Goal: Navigation & Orientation: Understand site structure

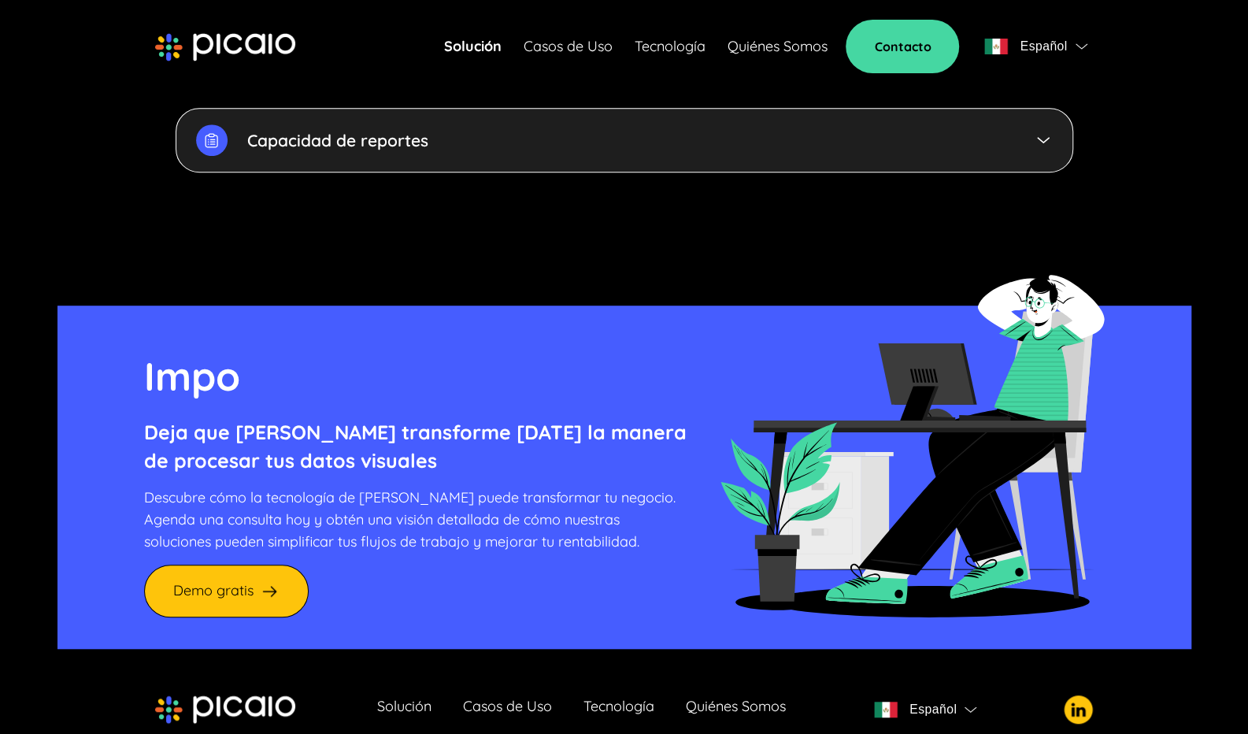
scroll to position [4266, 0]
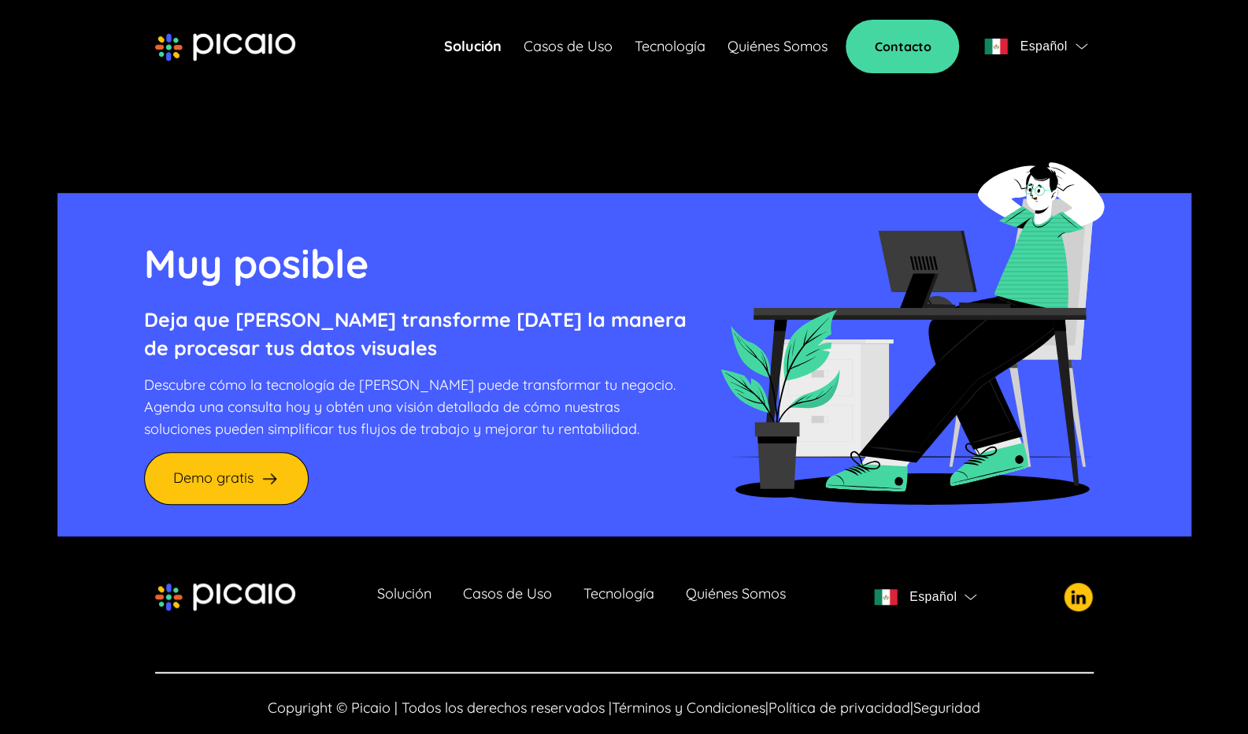
click at [645, 51] on link "Tecnología" at bounding box center [669, 46] width 71 height 22
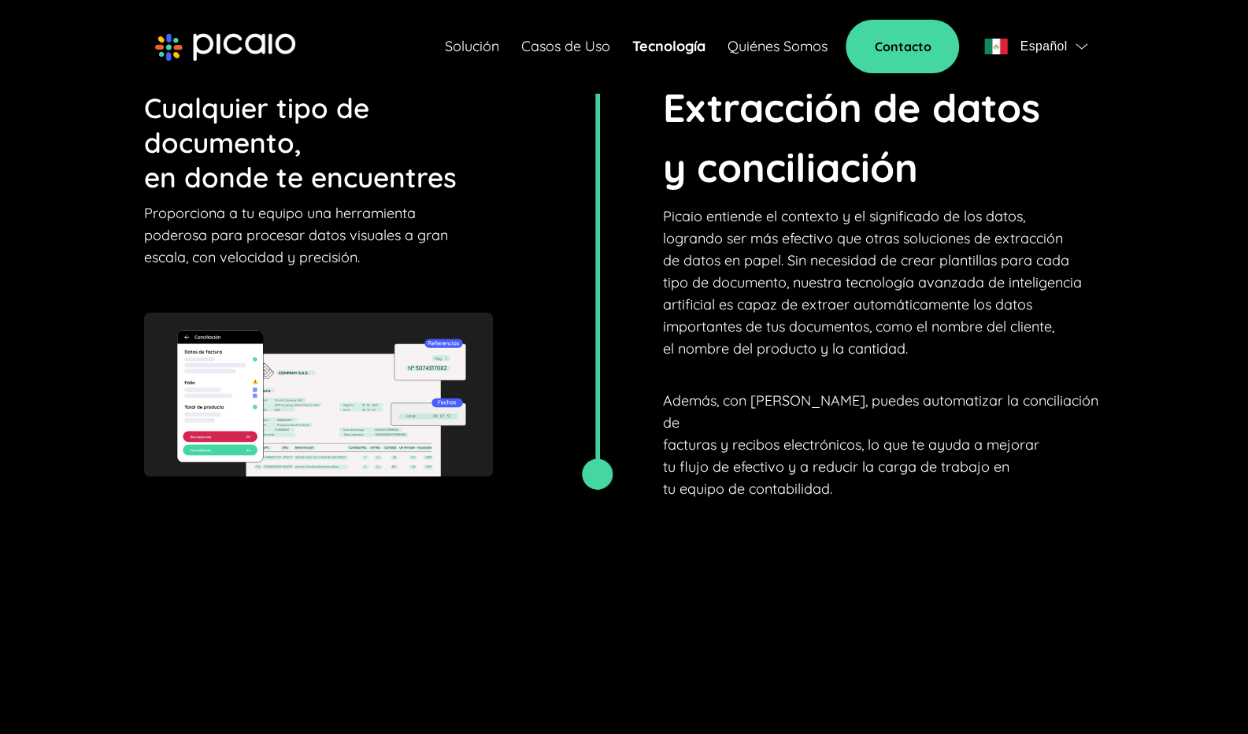
scroll to position [2895, 0]
click at [551, 47] on link "Casos de Uso" at bounding box center [564, 46] width 89 height 22
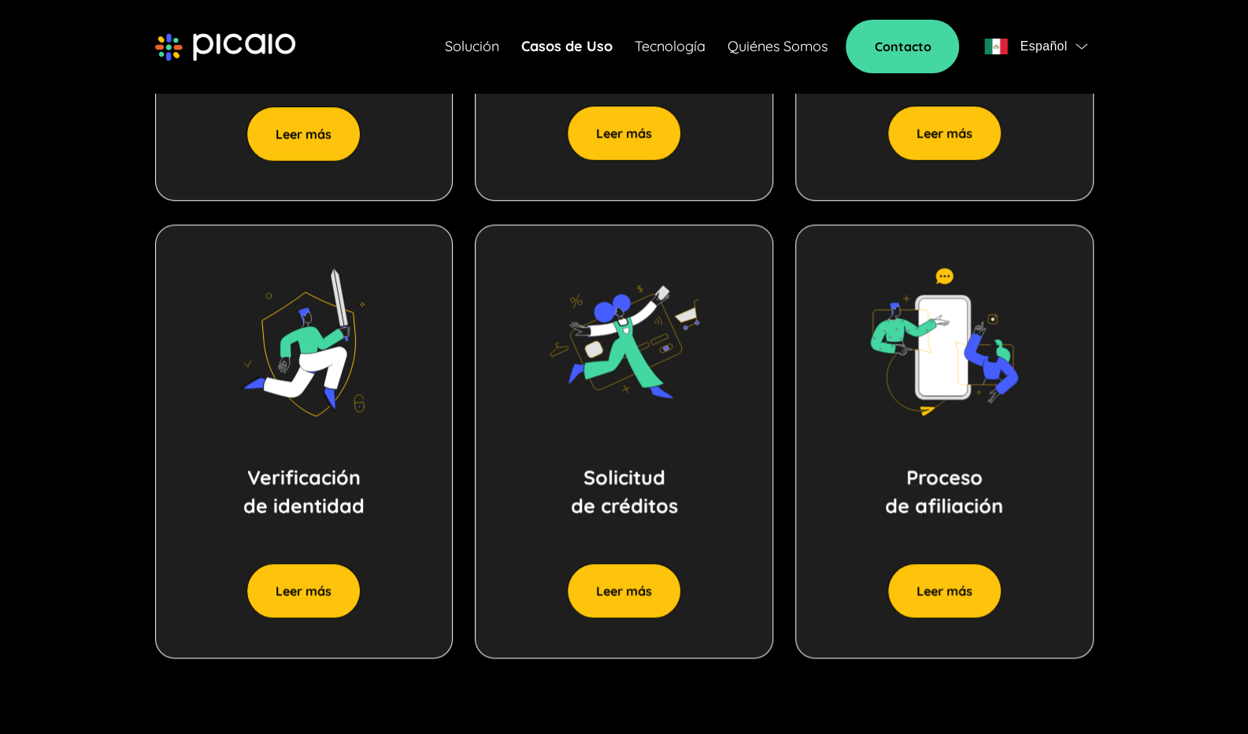
scroll to position [1107, 0]
click at [337, 577] on button "Leer más" at bounding box center [303, 590] width 114 height 55
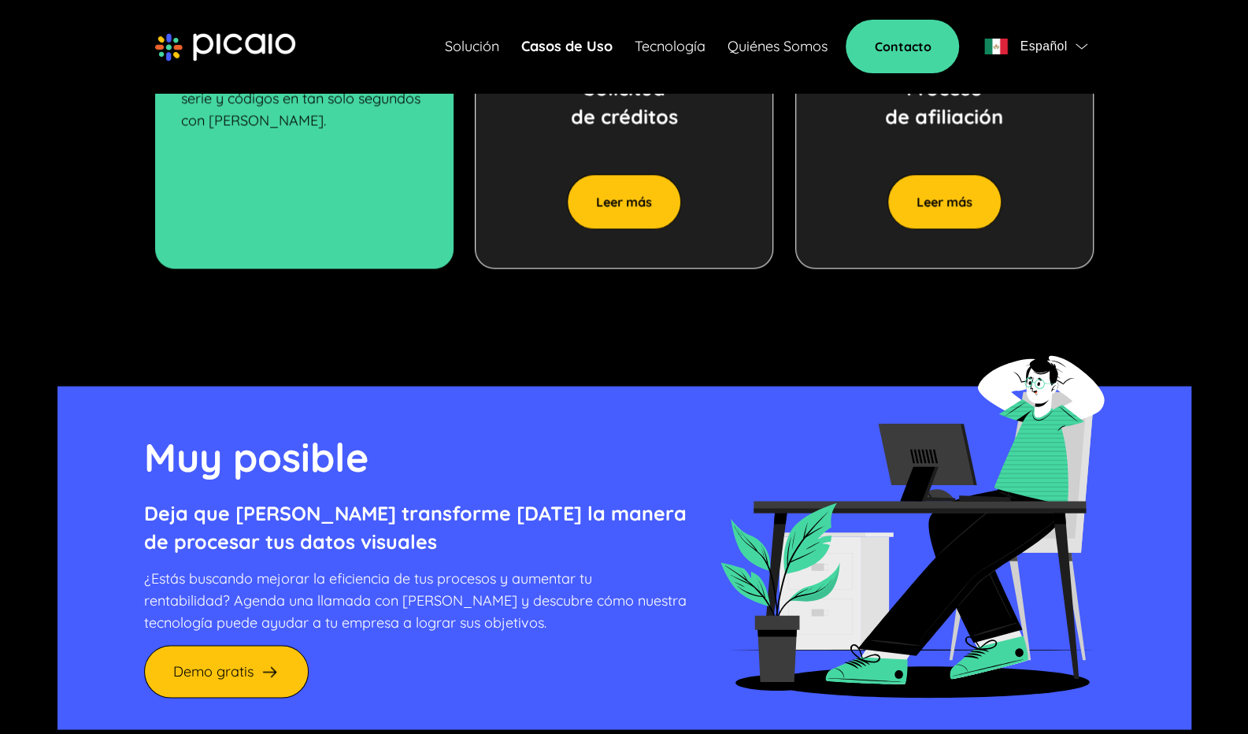
scroll to position [1717, 0]
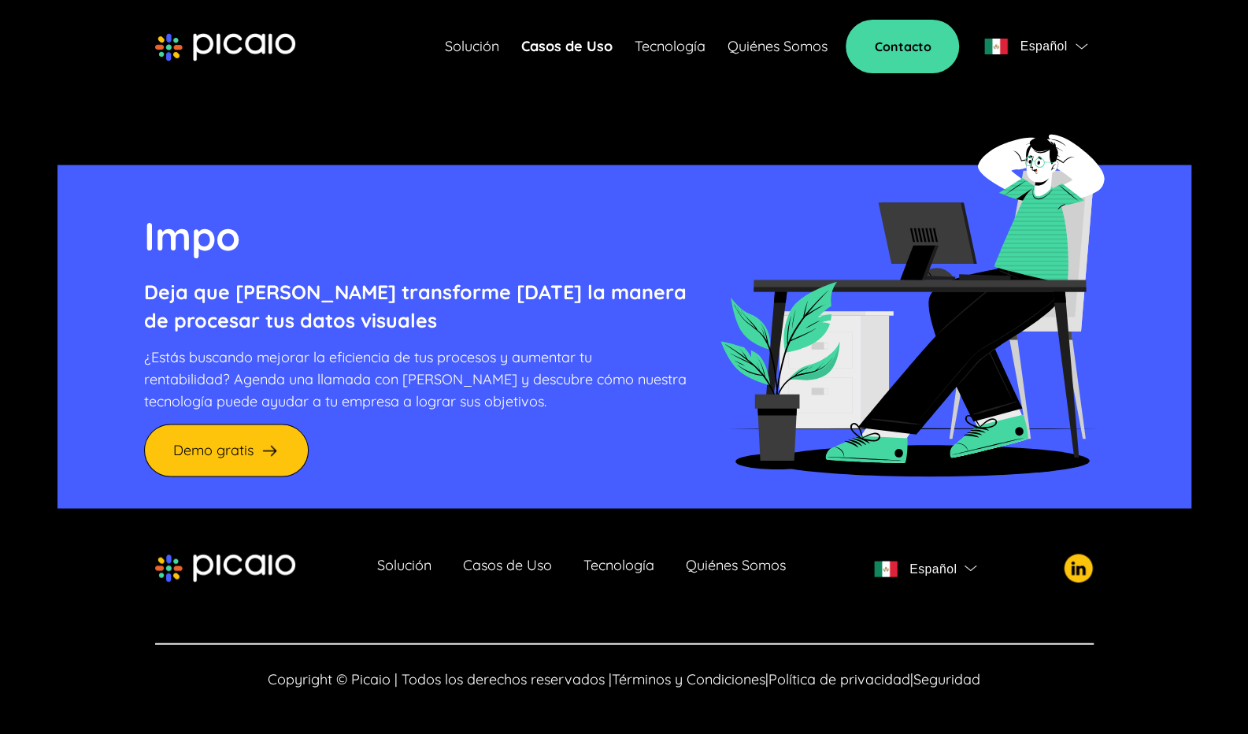
click at [705, 567] on link "Quiénes Somos" at bounding box center [736, 568] width 100 height 22
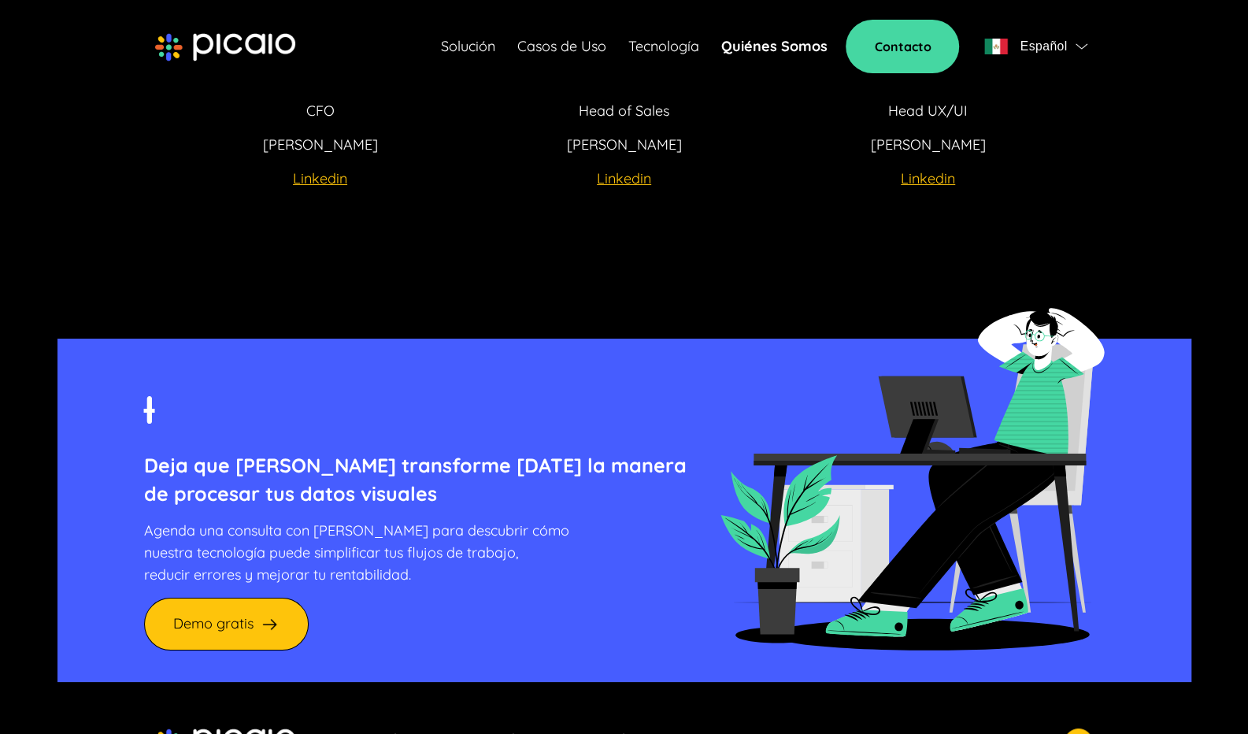
scroll to position [3678, 0]
